Goal: Task Accomplishment & Management: Complete application form

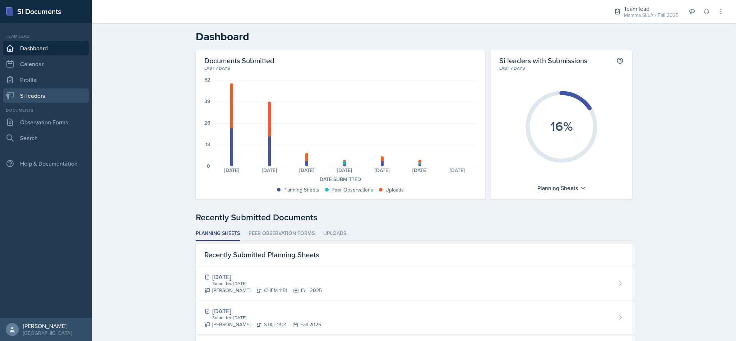
click at [38, 94] on link "Si leaders" at bounding box center [46, 95] width 86 height 14
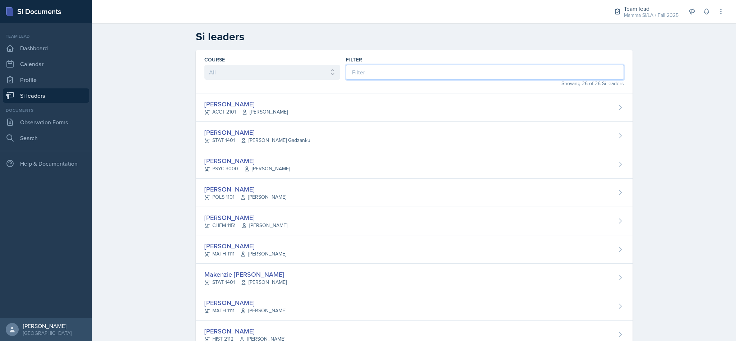
drag, startPoint x: 434, startPoint y: 67, endPoint x: 434, endPoint y: 72, distance: 5.4
click at [434, 71] on input at bounding box center [485, 72] width 278 height 15
click at [301, 104] on div "[PERSON_NAME] ACCT 2101 [PERSON_NAME]" at bounding box center [414, 107] width 437 height 28
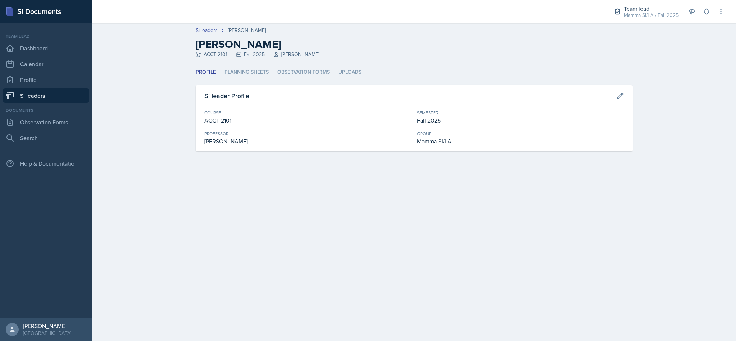
click at [245, 64] on header "Si leaders [PERSON_NAME] [PERSON_NAME] ACCT 2101 Fall 2025 [PERSON_NAME]" at bounding box center [414, 44] width 644 height 42
click at [250, 74] on li "Planning Sheets" at bounding box center [246, 72] width 44 height 14
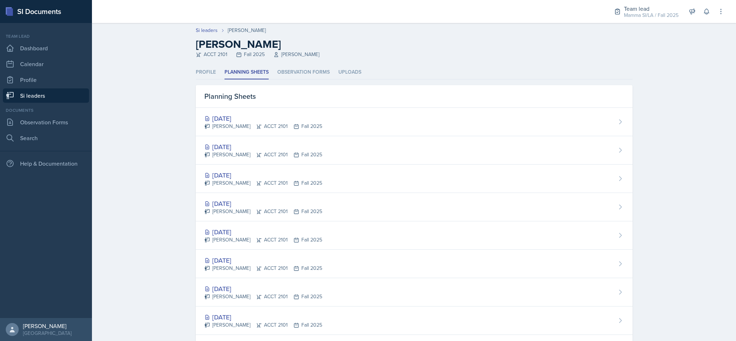
click at [303, 75] on li "Observation Forms" at bounding box center [303, 72] width 52 height 14
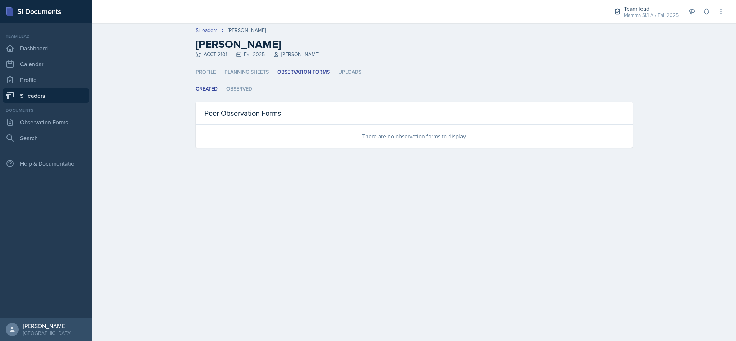
click at [654, 15] on div "Mamma SI/LA / Fall 2025" at bounding box center [651, 15] width 55 height 8
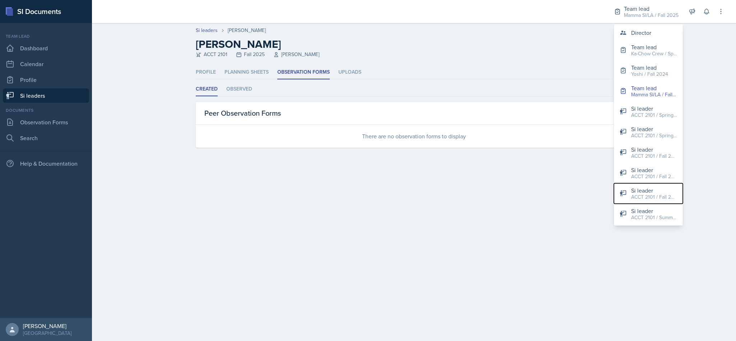
click at [644, 190] on div "Si leader" at bounding box center [654, 190] width 46 height 9
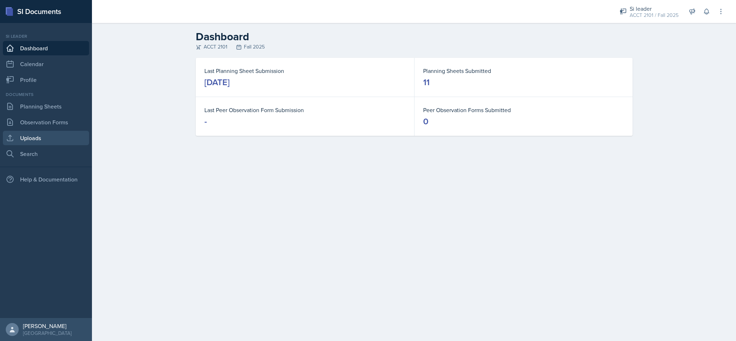
click at [52, 133] on link "Uploads" at bounding box center [46, 138] width 86 height 14
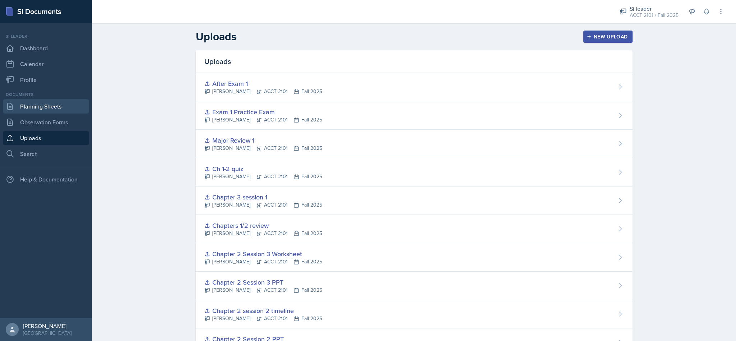
click at [55, 102] on link "Planning Sheets" at bounding box center [46, 106] width 86 height 14
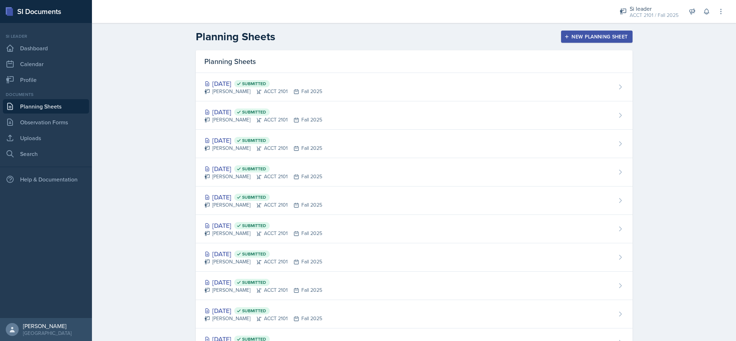
click at [572, 40] on button "New Planning Sheet" at bounding box center [596, 37] width 71 height 12
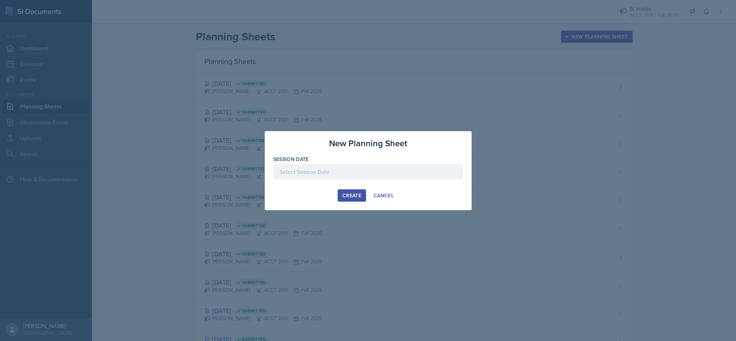
click at [391, 179] on div at bounding box center [368, 171] width 190 height 15
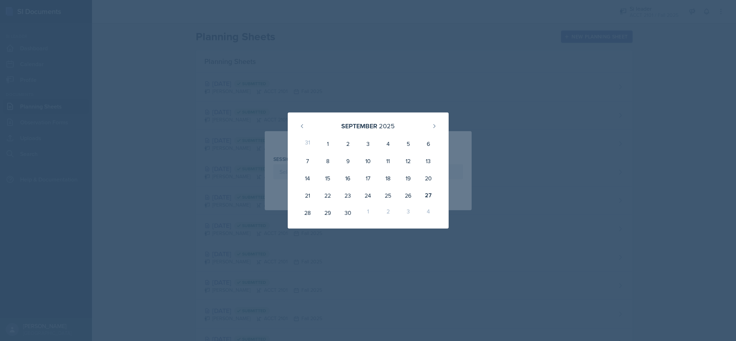
click at [333, 217] on div "29" at bounding box center [327, 212] width 20 height 17
type input "[DATE]"
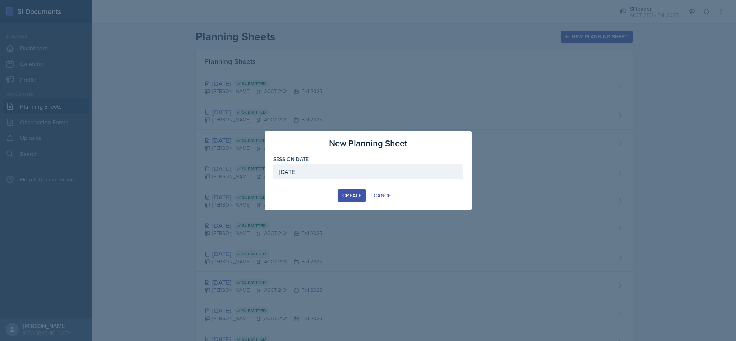
click at [355, 190] on button "Create" at bounding box center [352, 195] width 28 height 12
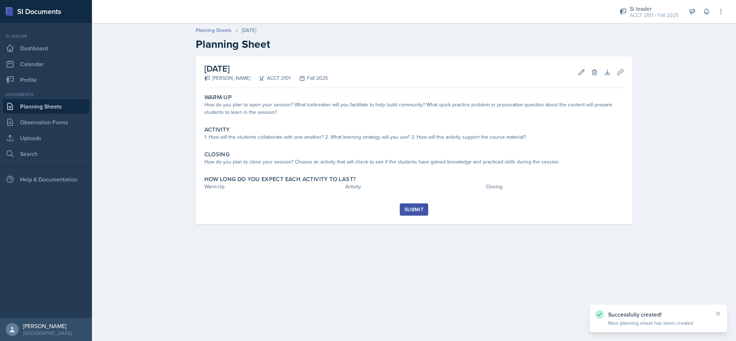
click at [286, 117] on div "Warm-Up How do you plan to open your session? What icebreaker will you facilita…" at bounding box center [413, 105] width 425 height 29
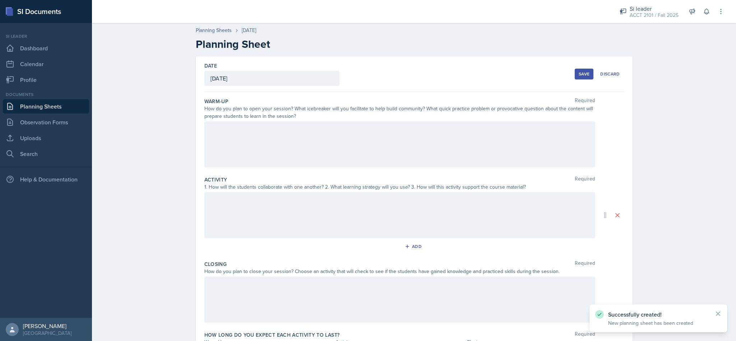
click at [268, 145] on div at bounding box center [399, 144] width 391 height 46
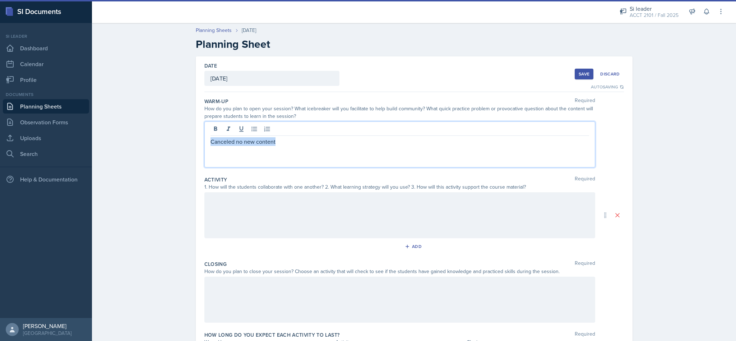
drag, startPoint x: 285, startPoint y: 141, endPoint x: 192, endPoint y: 137, distance: 93.4
click at [196, 137] on div "Date [DATE] [DATE] 31 1 2 3 4 5 6 7 8 9 10 11 12 13 14 15 16 17 18 19 20 21 22 …" at bounding box center [414, 214] width 437 height 317
copy p "Canceled no new content"
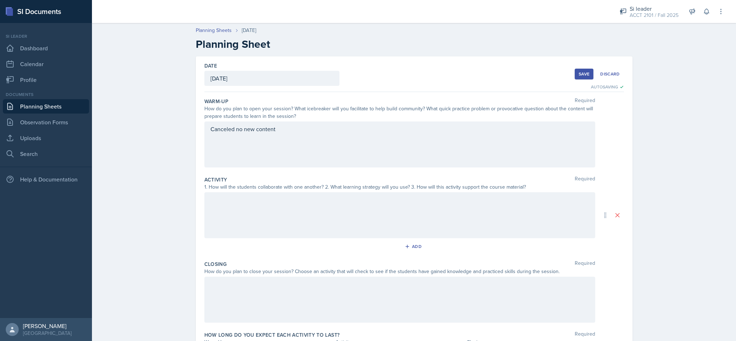
click at [231, 215] on div at bounding box center [399, 215] width 391 height 46
click at [226, 303] on div at bounding box center [399, 299] width 391 height 46
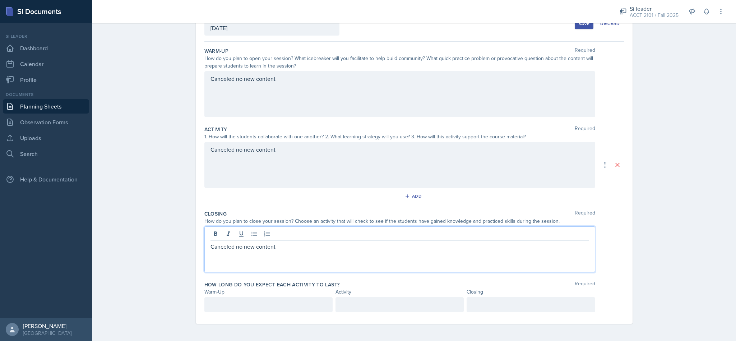
scroll to position [64, 0]
click at [249, 306] on p at bounding box center [268, 304] width 116 height 9
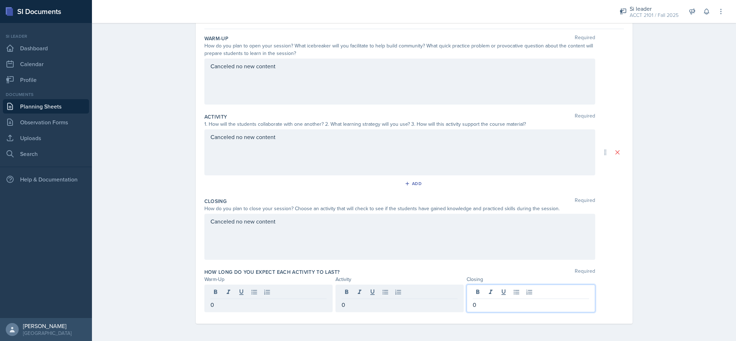
scroll to position [0, 0]
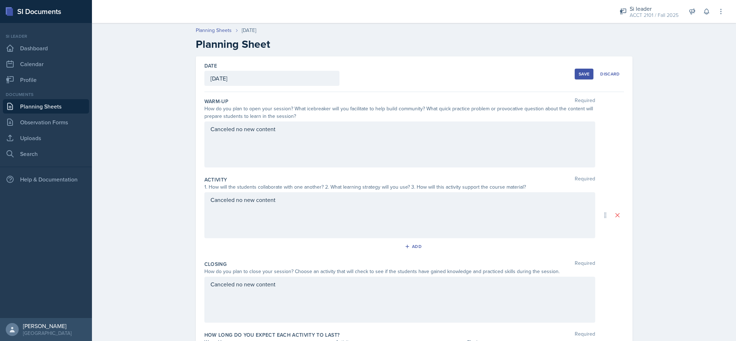
drag, startPoint x: 573, startPoint y: 74, endPoint x: 570, endPoint y: 76, distance: 4.2
click at [575, 74] on button "Save" at bounding box center [584, 74] width 19 height 11
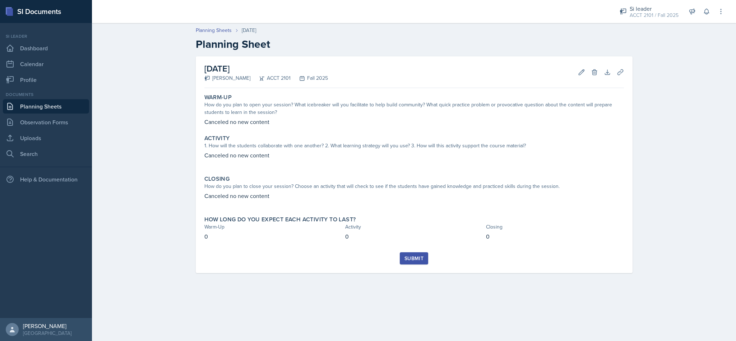
click at [421, 253] on button "Submit" at bounding box center [414, 258] width 28 height 12
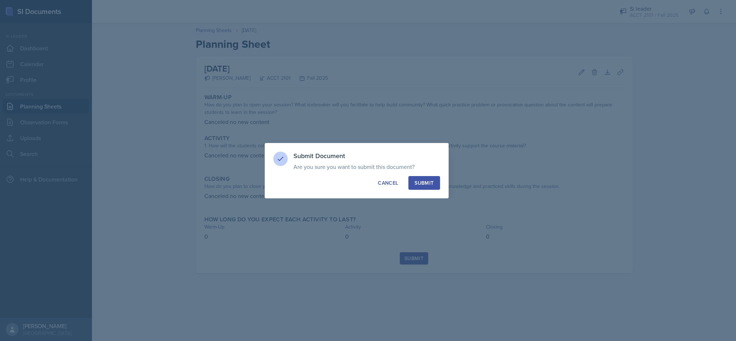
click at [427, 182] on div "Submit" at bounding box center [423, 182] width 19 height 7
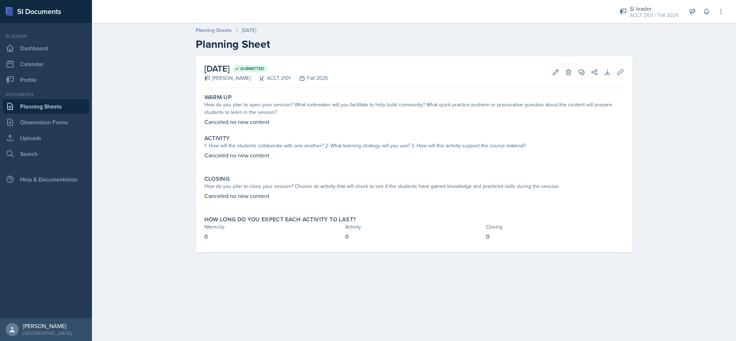
click at [46, 108] on link "Planning Sheets" at bounding box center [46, 106] width 86 height 14
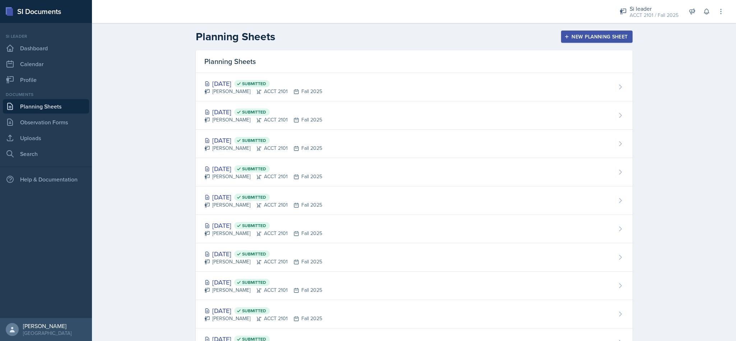
click at [608, 39] on div "New Planning Sheet" at bounding box center [597, 37] width 62 height 6
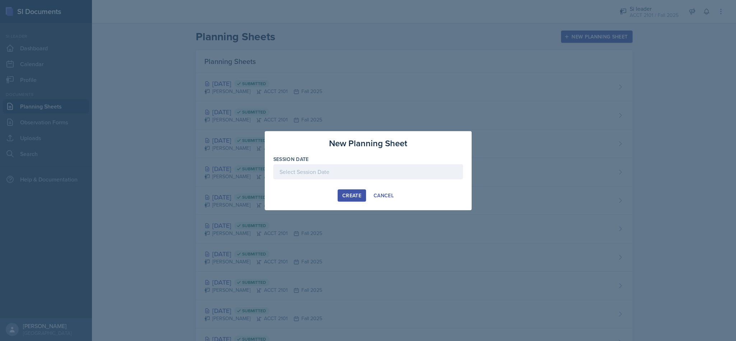
click at [383, 176] on div at bounding box center [368, 171] width 190 height 15
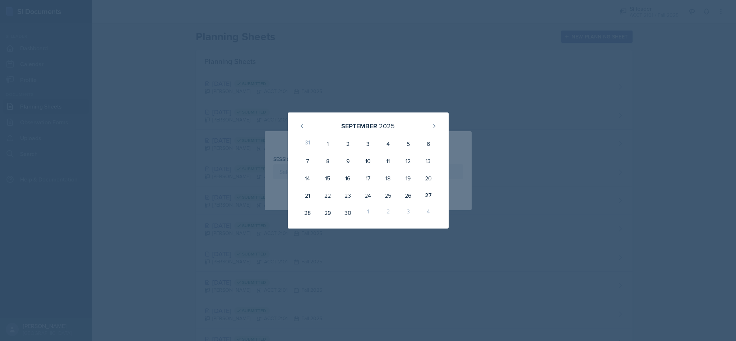
click at [365, 214] on div "1" at bounding box center [368, 212] width 20 height 17
click at [437, 122] on button at bounding box center [433, 125] width 11 height 11
click at [369, 140] on div "1" at bounding box center [368, 143] width 20 height 17
type input "[DATE]"
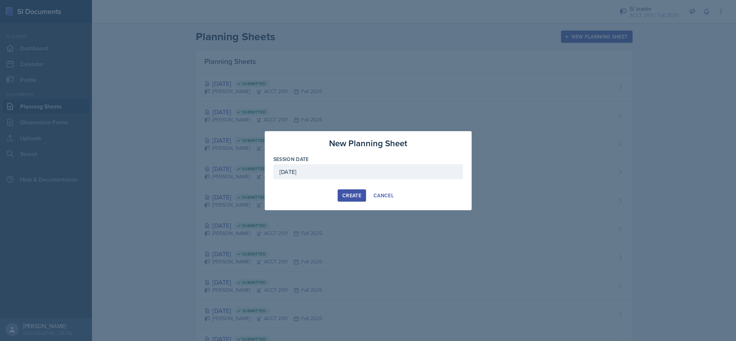
click at [345, 195] on div "Create" at bounding box center [351, 195] width 19 height 6
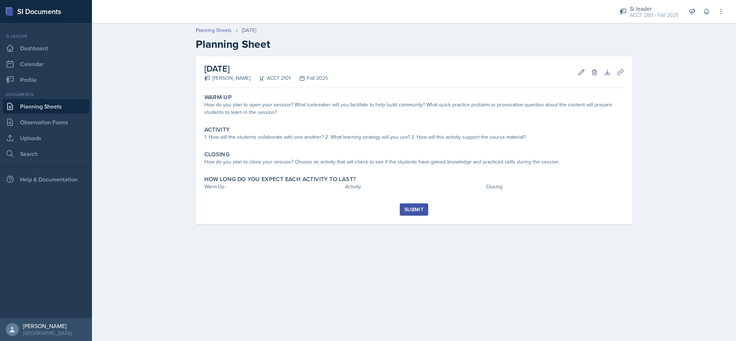
click at [410, 123] on div "Activity 1. How will the students collaborate with one another? 2. What learnin…" at bounding box center [413, 134] width 425 height 22
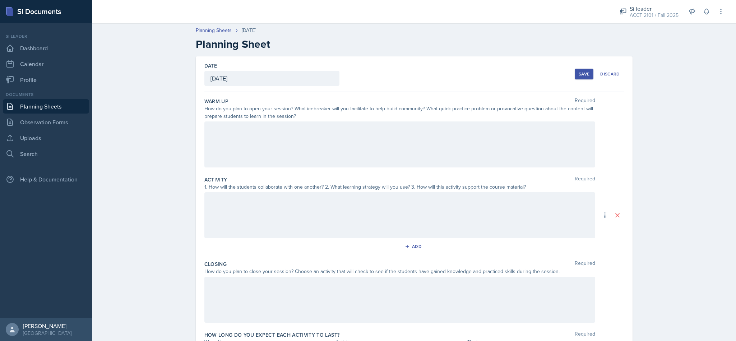
click at [381, 140] on div at bounding box center [399, 144] width 391 height 46
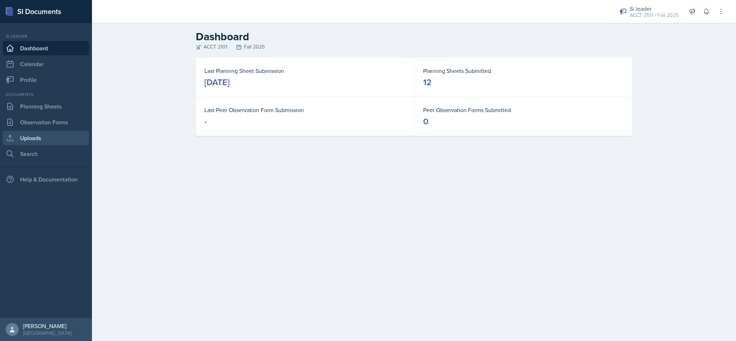
click at [54, 142] on link "Uploads" at bounding box center [46, 138] width 86 height 14
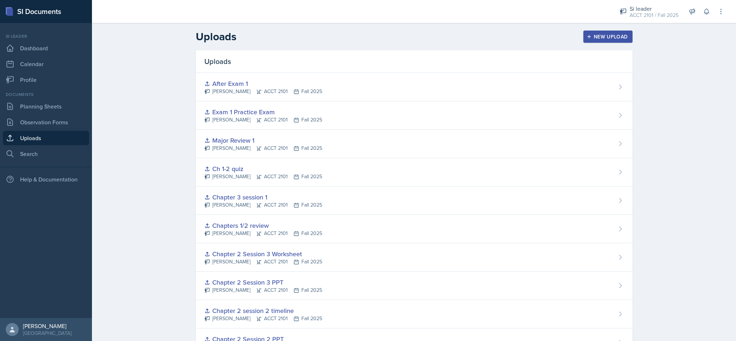
click at [649, 9] on div "Si leader" at bounding box center [653, 8] width 49 height 9
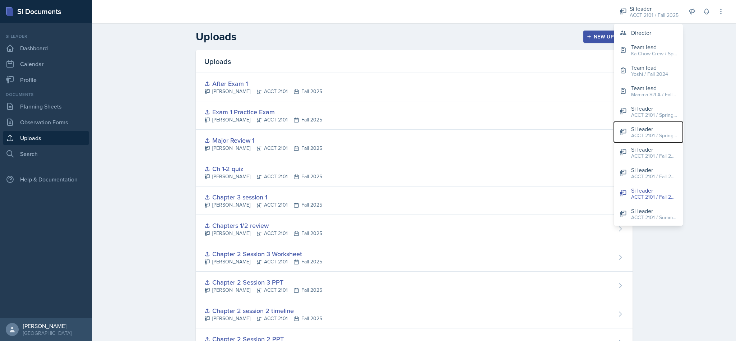
click at [644, 139] on div "ACCT 2101 / Spring 2025" at bounding box center [654, 136] width 46 height 8
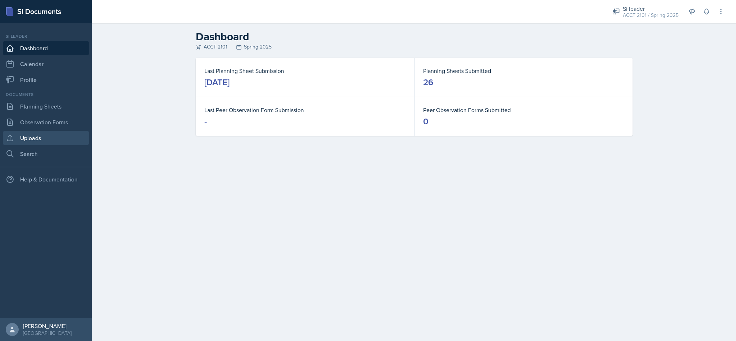
click at [54, 137] on link "Uploads" at bounding box center [46, 138] width 86 height 14
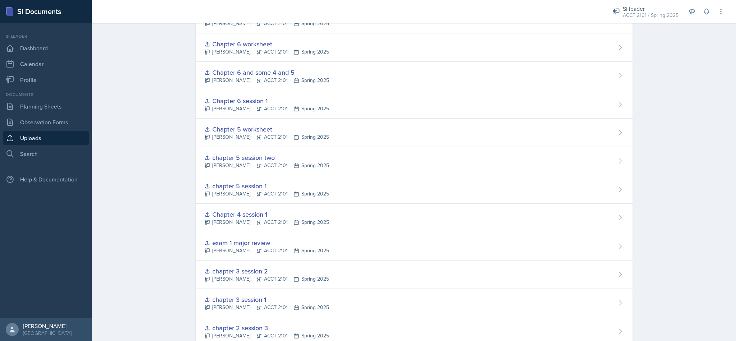
scroll to position [341, 0]
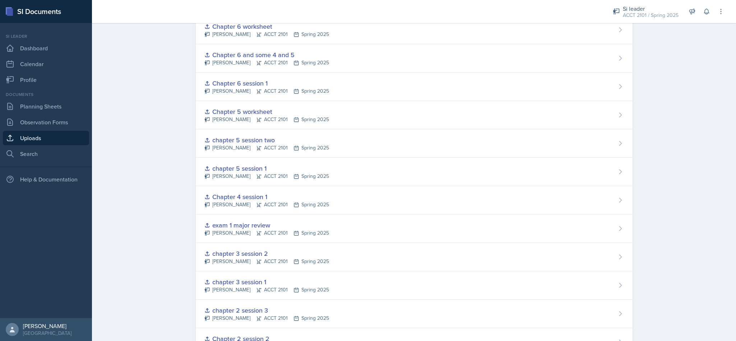
click at [241, 198] on div "Chapter 4 session 1" at bounding box center [266, 197] width 125 height 10
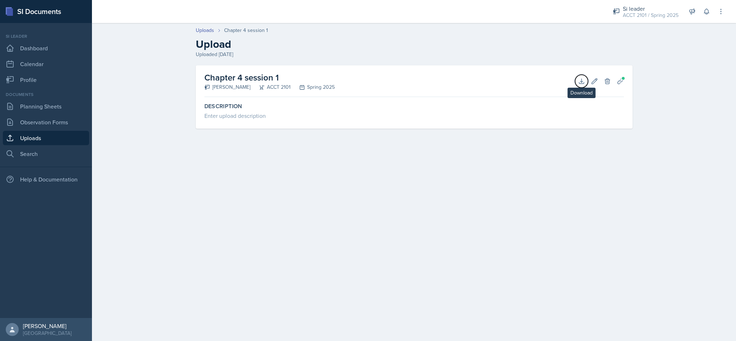
click at [584, 85] on button "Download" at bounding box center [581, 81] width 13 height 13
